Goal: Information Seeking & Learning: Learn about a topic

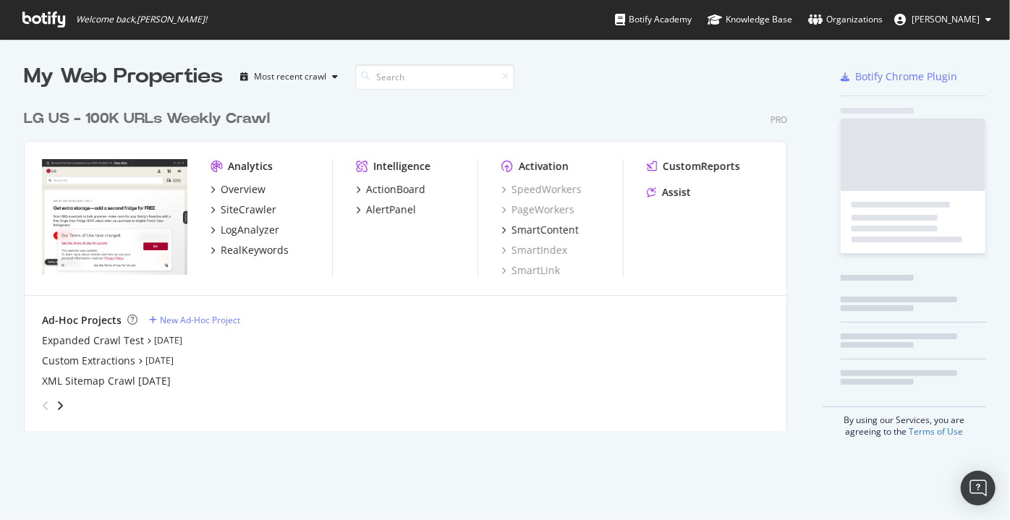
scroll to position [330, 764]
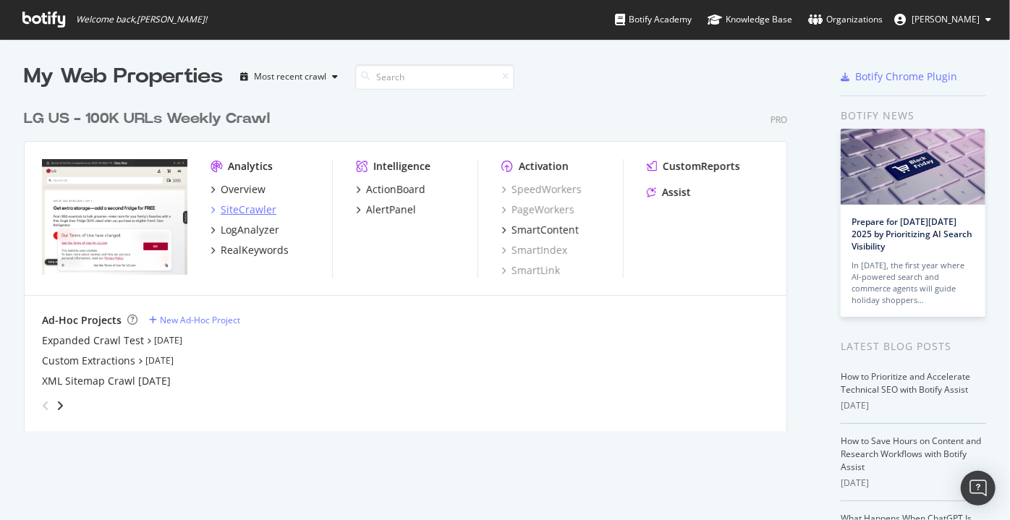
click at [242, 212] on div "SiteCrawler" at bounding box center [249, 210] width 56 height 14
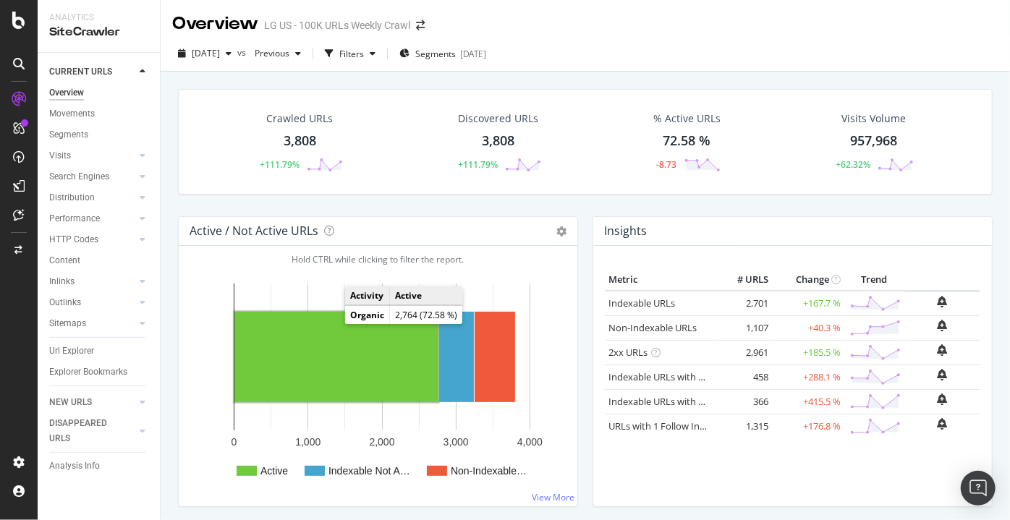
click at [322, 349] on rect "A chart." at bounding box center [336, 357] width 204 height 90
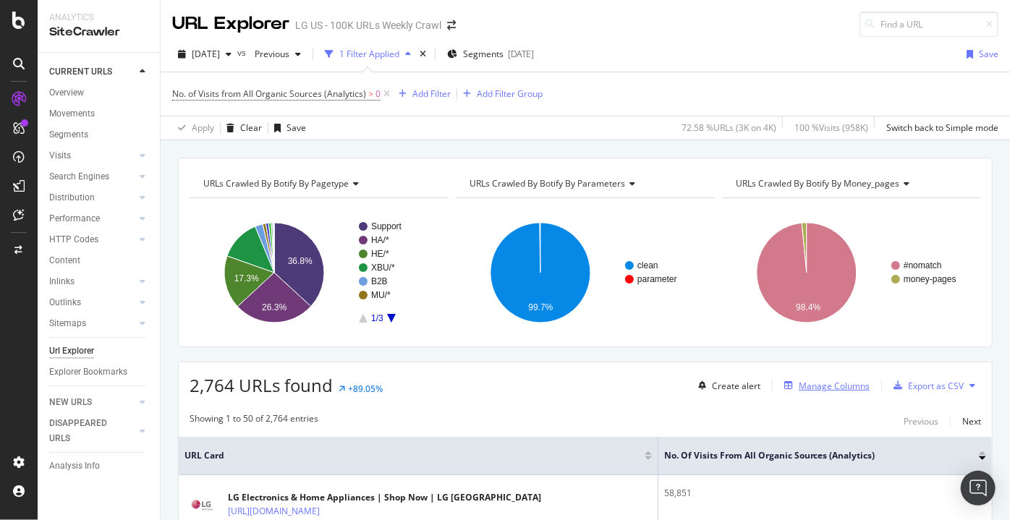
click at [818, 385] on div "Manage Columns" at bounding box center [834, 386] width 71 height 12
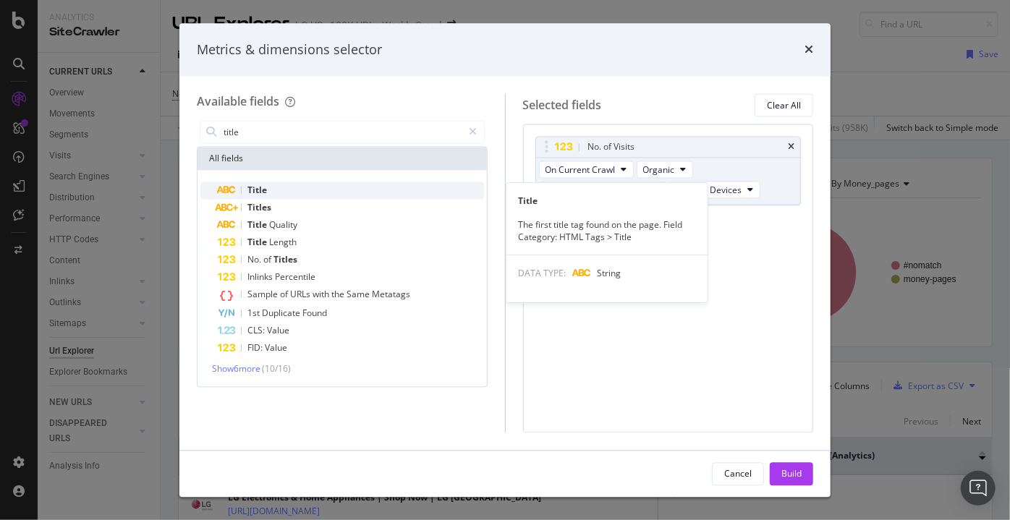
type input "title"
click at [261, 194] on span "Title" at bounding box center [258, 191] width 20 height 12
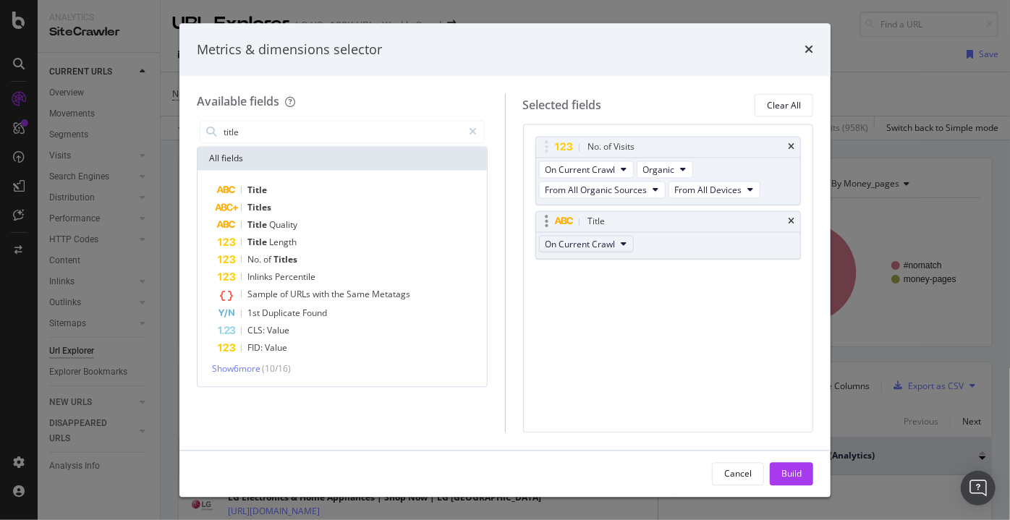
click at [618, 246] on button "On Current Crawl" at bounding box center [586, 244] width 95 height 17
click at [790, 332] on div "No. of Visits On Current Crawl Organic From All Organic Sources From All Device…" at bounding box center [668, 278] width 291 height 308
click at [800, 478] on div "Build" at bounding box center [792, 474] width 20 height 12
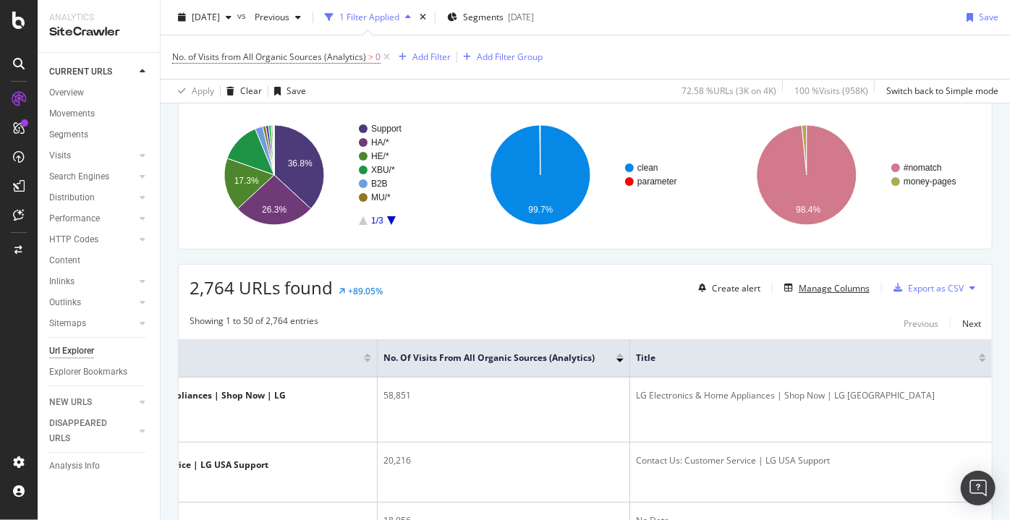
scroll to position [93, 0]
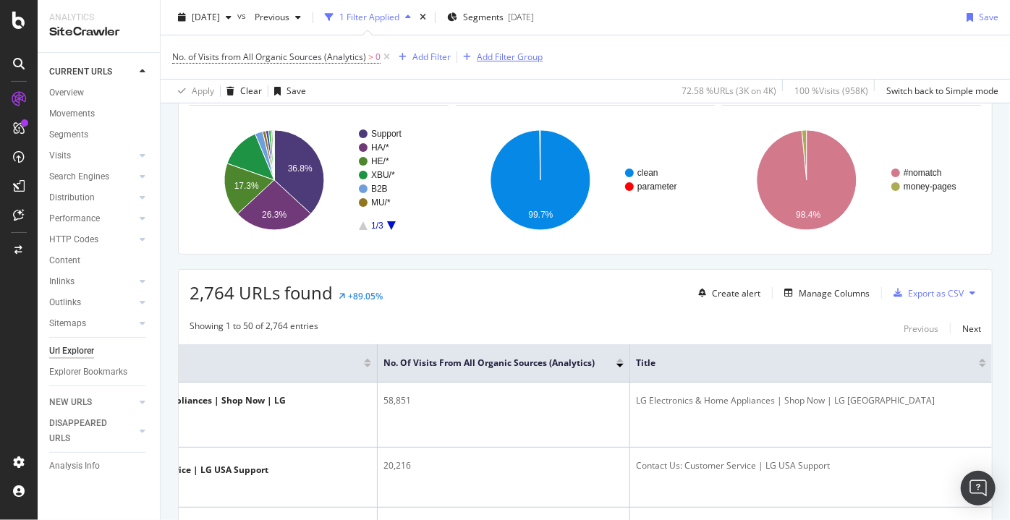
click at [491, 55] on div "Add Filter Group" at bounding box center [510, 57] width 66 height 12
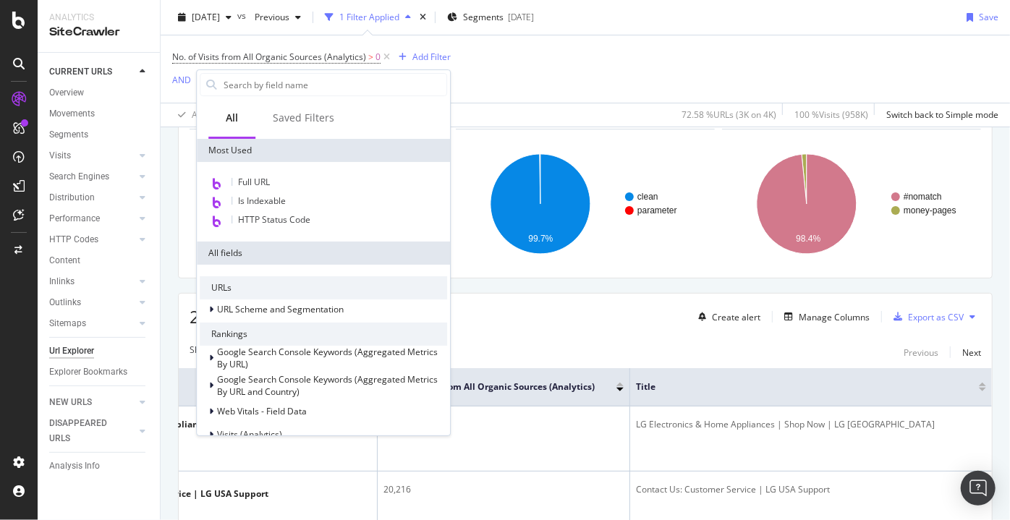
scroll to position [116, 0]
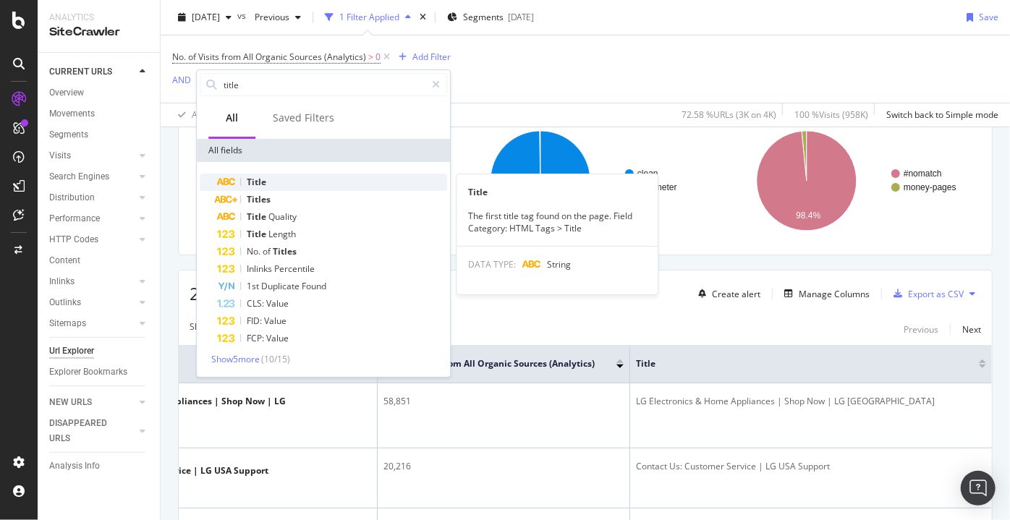
type input "title"
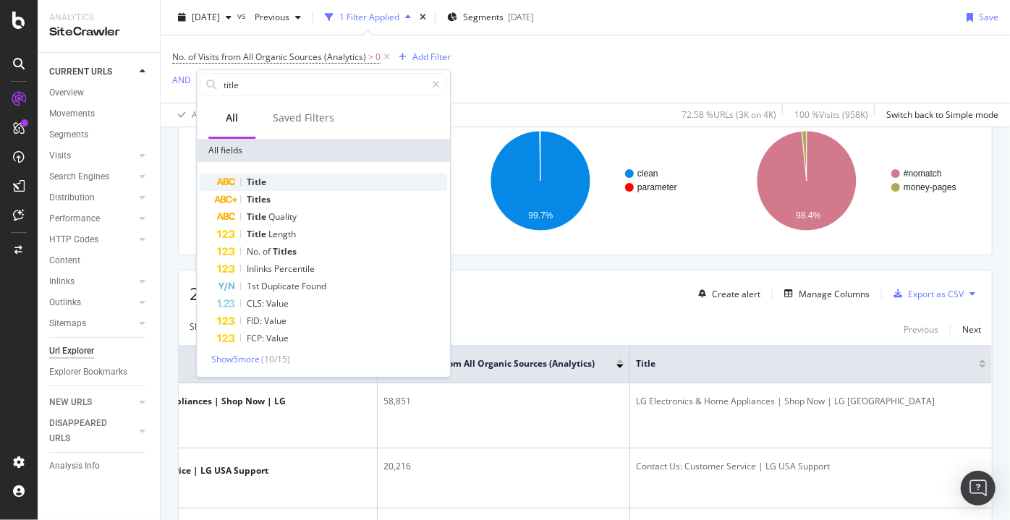
click at [243, 182] on div "Title" at bounding box center [332, 182] width 230 height 17
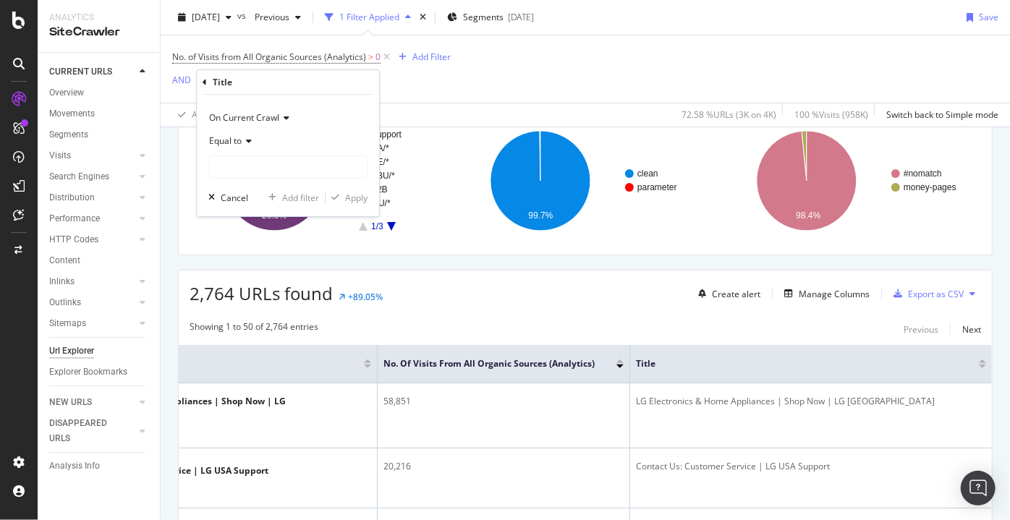
click at [238, 139] on span "Equal to" at bounding box center [225, 141] width 33 height 12
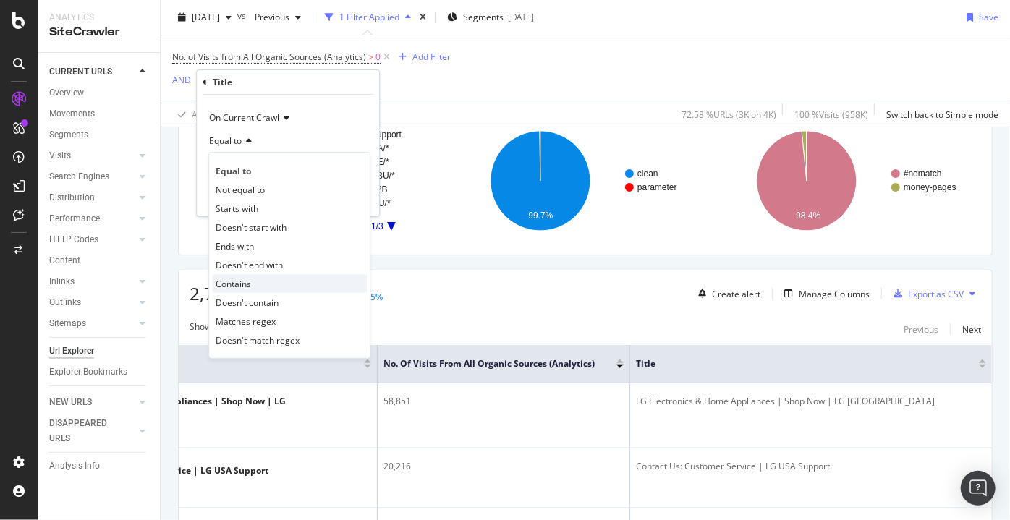
click at [248, 291] on div "Contains" at bounding box center [289, 283] width 155 height 19
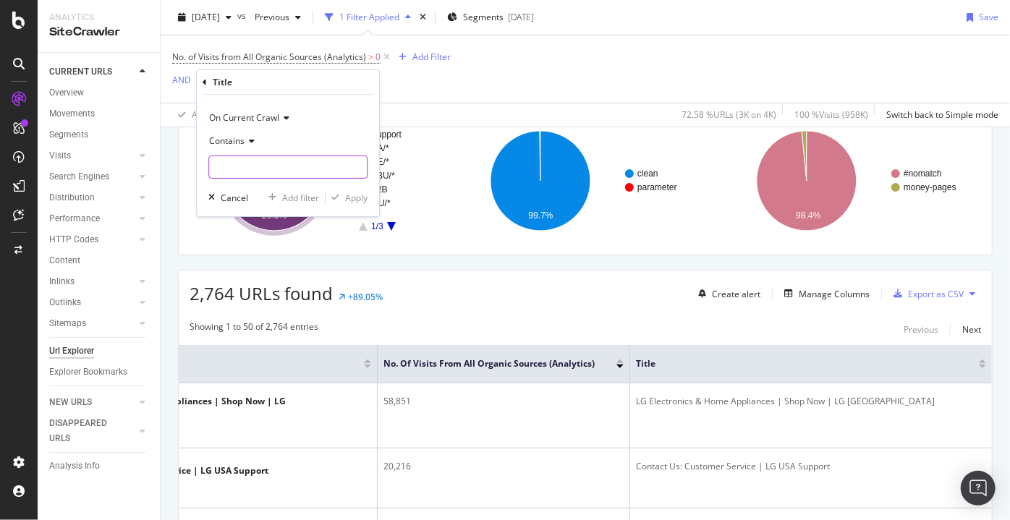
click at [242, 164] on input "text" at bounding box center [288, 167] width 158 height 23
type input "202"
click at [354, 198] on div "Apply" at bounding box center [356, 198] width 22 height 12
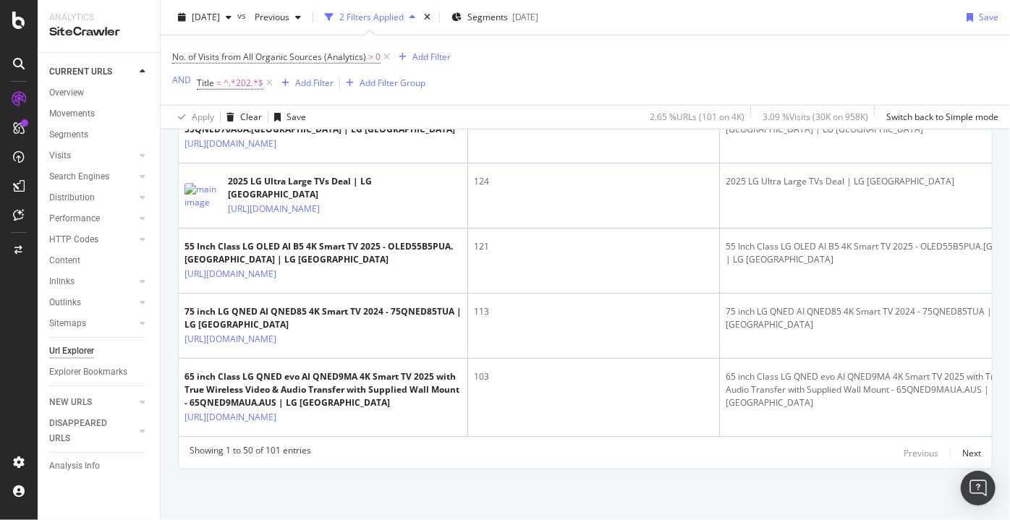
scroll to position [3775, 0]
click at [965, 455] on div "Next" at bounding box center [972, 453] width 19 height 12
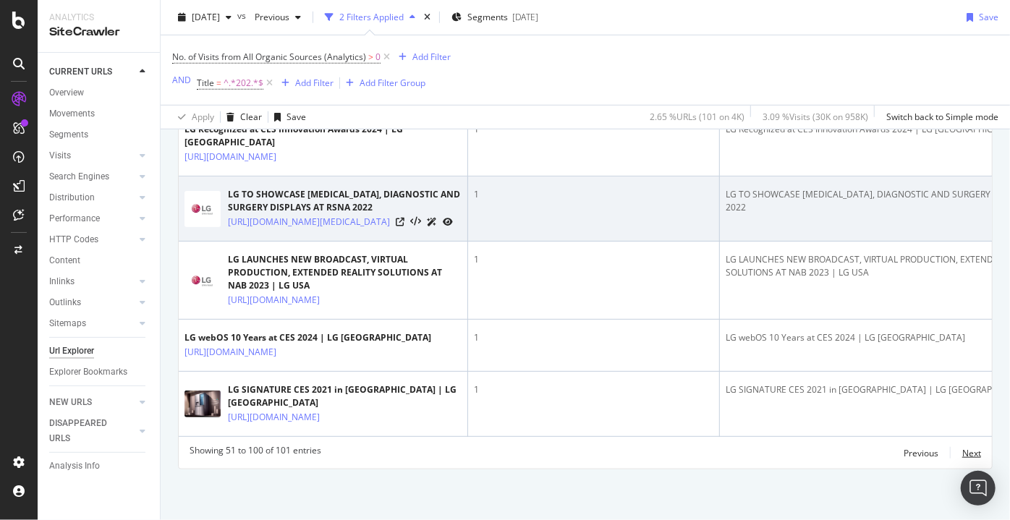
scroll to position [4058, 0]
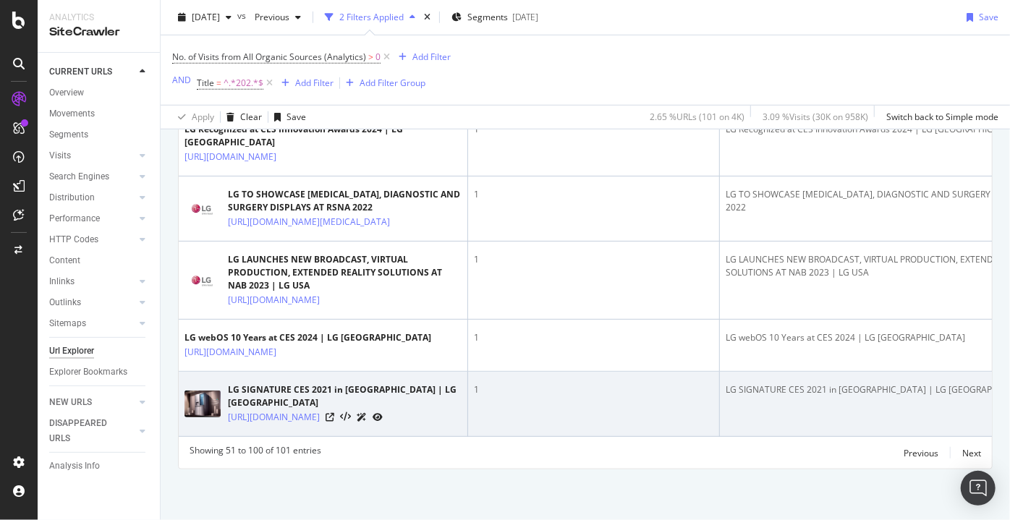
click at [403, 410] on div "[URL][DOMAIN_NAME]" at bounding box center [345, 417] width 234 height 15
click at [334, 413] on icon at bounding box center [330, 417] width 9 height 9
